Goal: Task Accomplishment & Management: Manage account settings

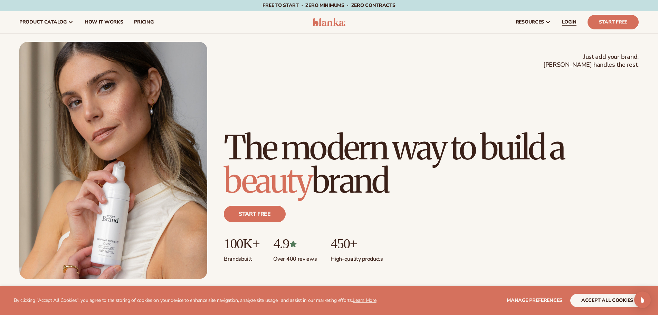
click at [571, 21] on span "LOGIN" at bounding box center [569, 22] width 15 height 6
